Goal: Task Accomplishment & Management: Use online tool/utility

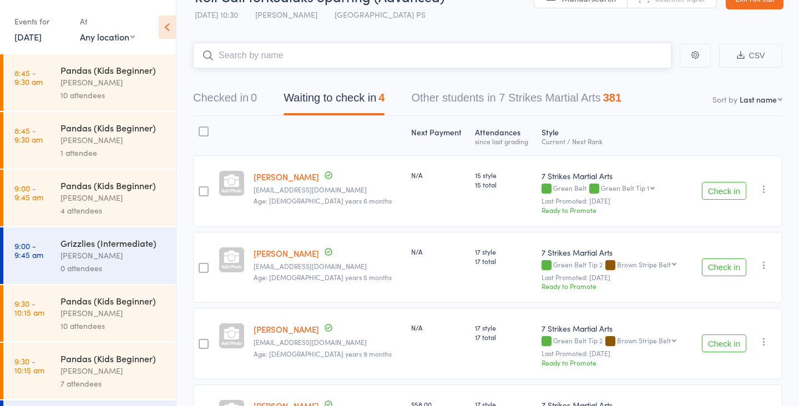
scroll to position [35, 0]
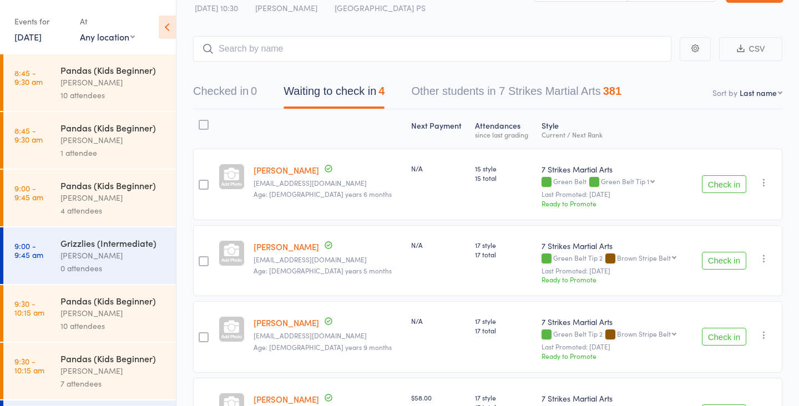
click at [711, 175] on button "Check in" at bounding box center [724, 184] width 44 height 18
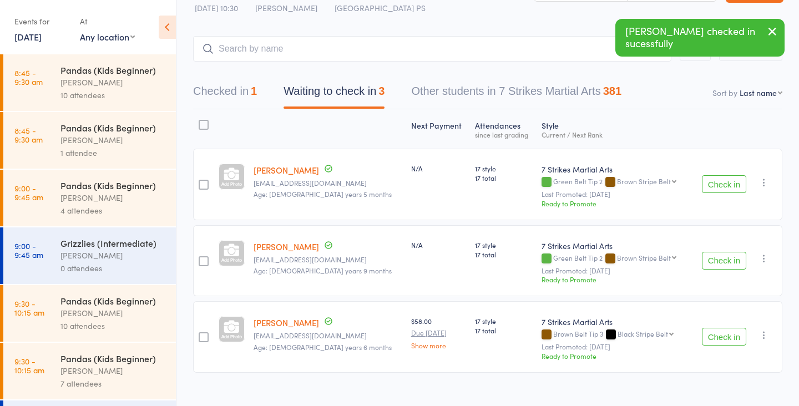
click at [711, 175] on button "Check in" at bounding box center [724, 184] width 44 height 18
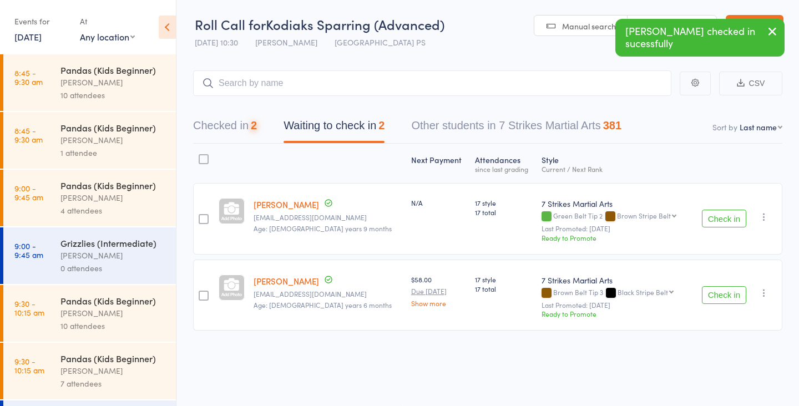
scroll to position [1, 0]
click at [717, 222] on button "Check in" at bounding box center [724, 219] width 44 height 18
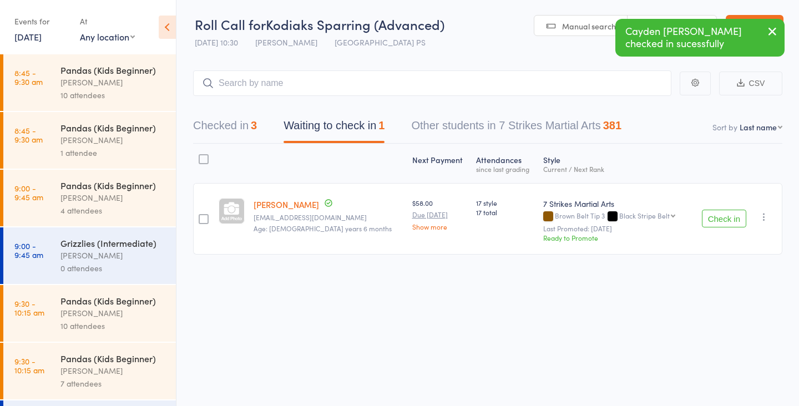
click at [724, 223] on button "Check in" at bounding box center [724, 219] width 44 height 18
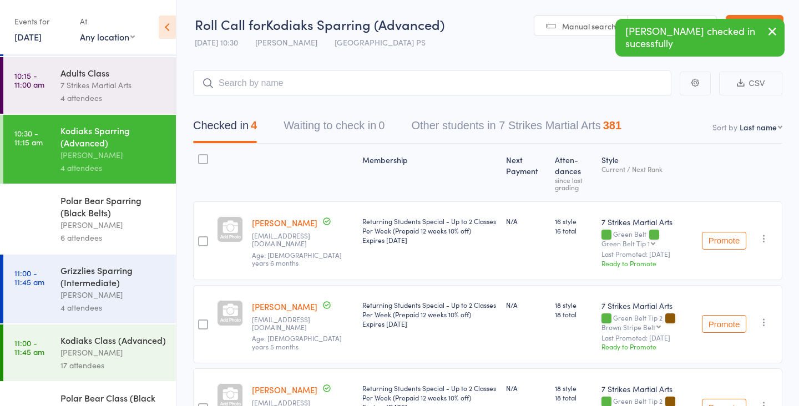
scroll to position [738, 0]
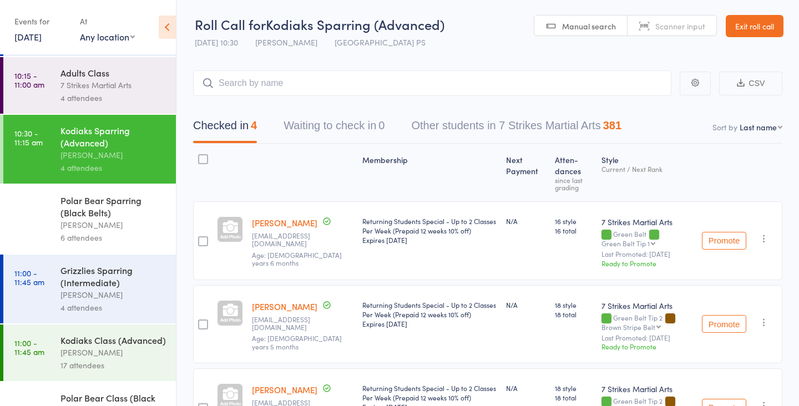
click at [110, 226] on div "[PERSON_NAME]" at bounding box center [113, 225] width 106 height 13
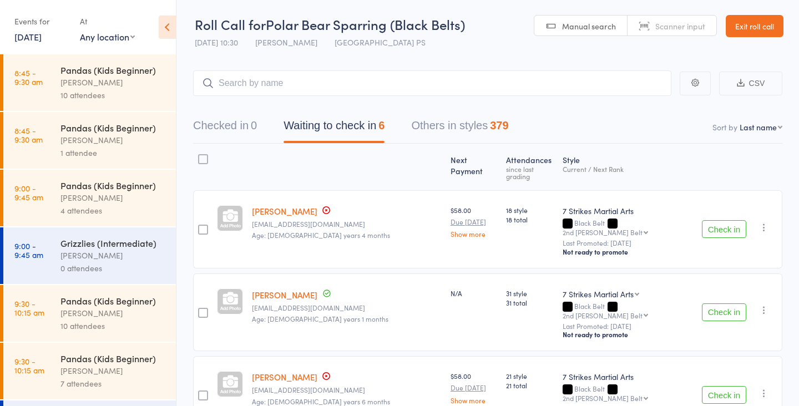
click at [726, 222] on button "Check in" at bounding box center [724, 229] width 44 height 18
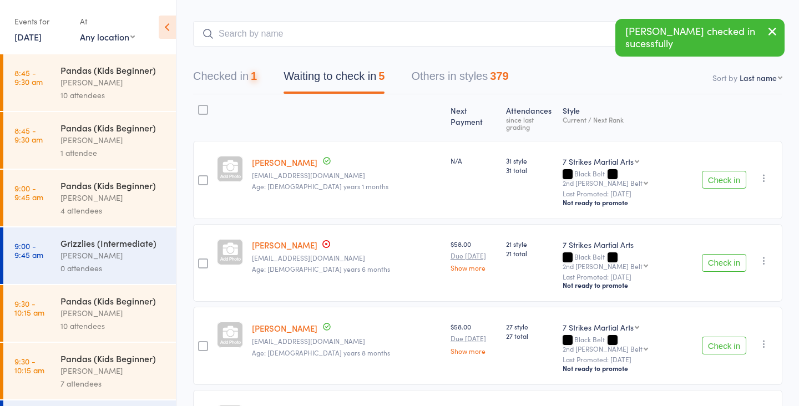
scroll to position [50, 0]
click at [726, 254] on button "Check in" at bounding box center [724, 263] width 44 height 18
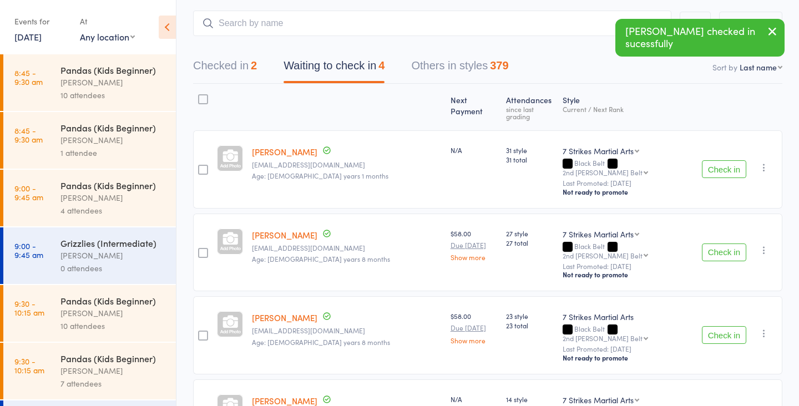
scroll to position [63, 0]
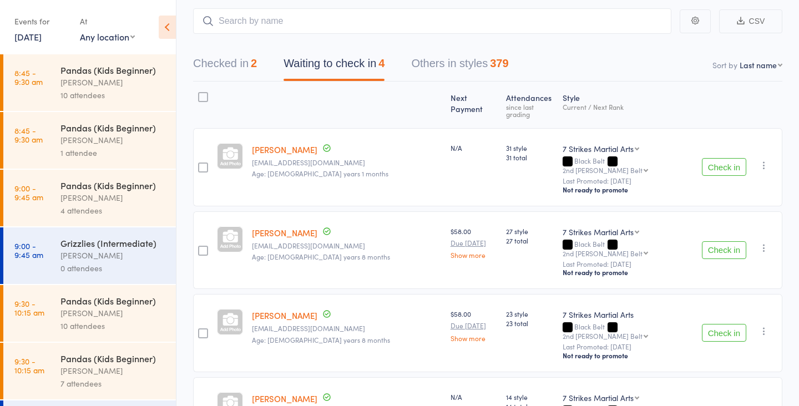
click at [726, 241] on button "Check in" at bounding box center [724, 250] width 44 height 18
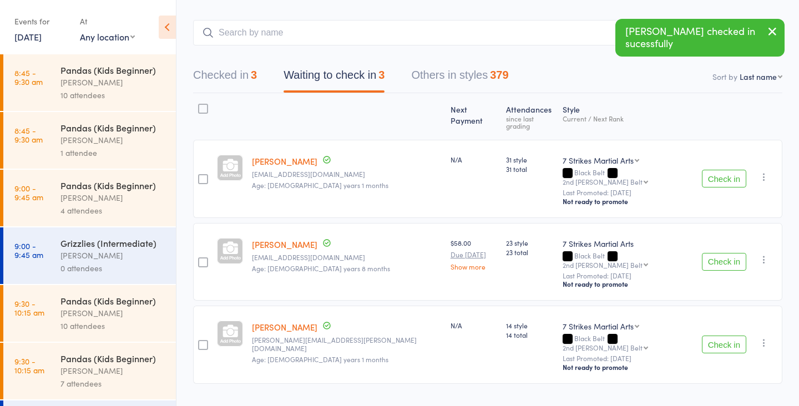
click at [723, 253] on button "Check in" at bounding box center [724, 262] width 44 height 18
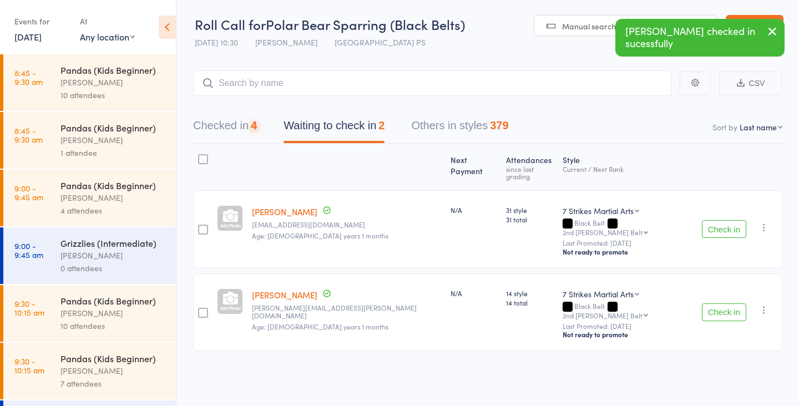
scroll to position [1, 0]
